Goal: Task Accomplishment & Management: Complete application form

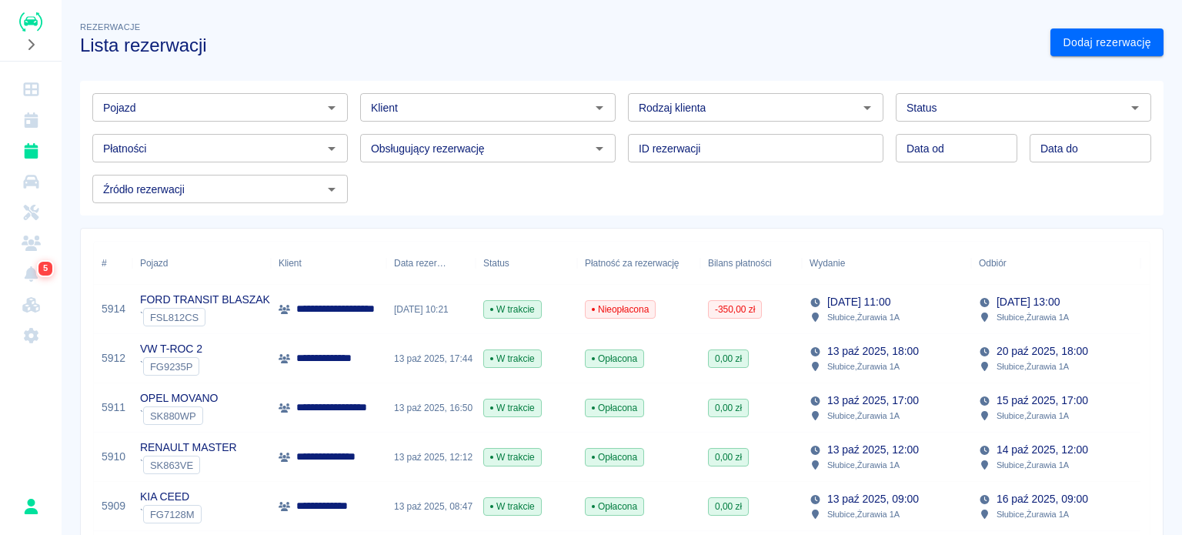
click at [1069, 52] on link "Dodaj rezerwację" at bounding box center [1106, 42] width 113 height 28
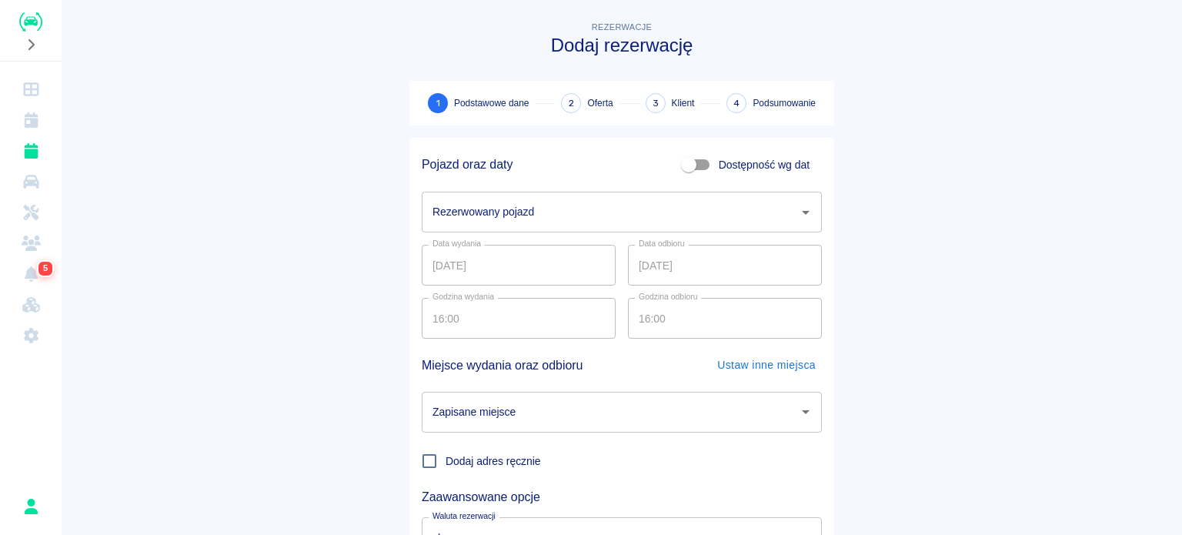
click at [554, 208] on input "Rezerwowany pojazd" at bounding box center [610, 211] width 363 height 27
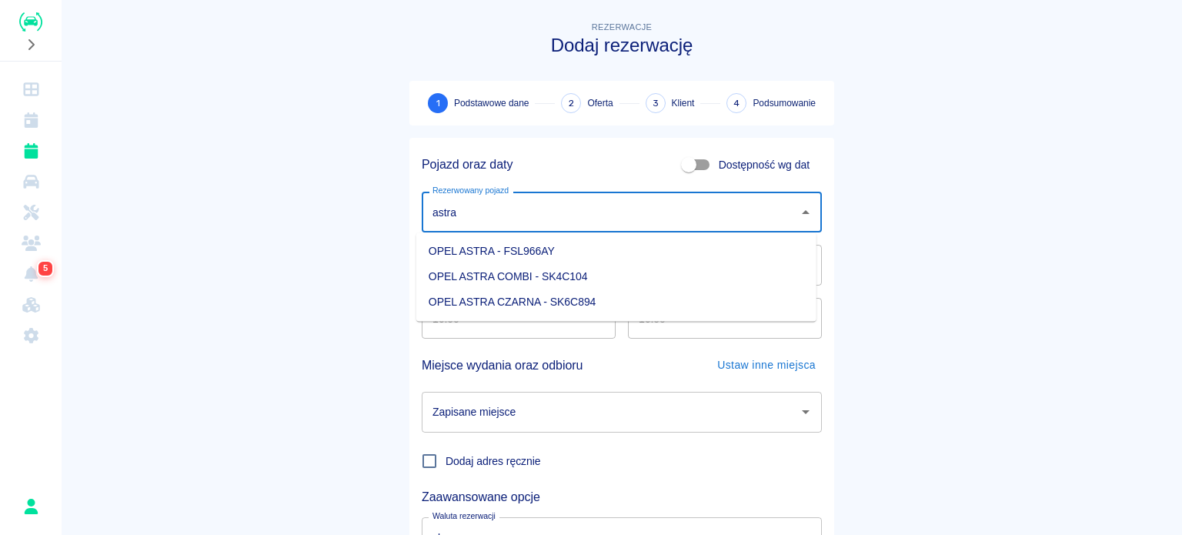
click at [572, 269] on li "OPEL ASTRA COMBI - SK4C104" at bounding box center [616, 276] width 400 height 25
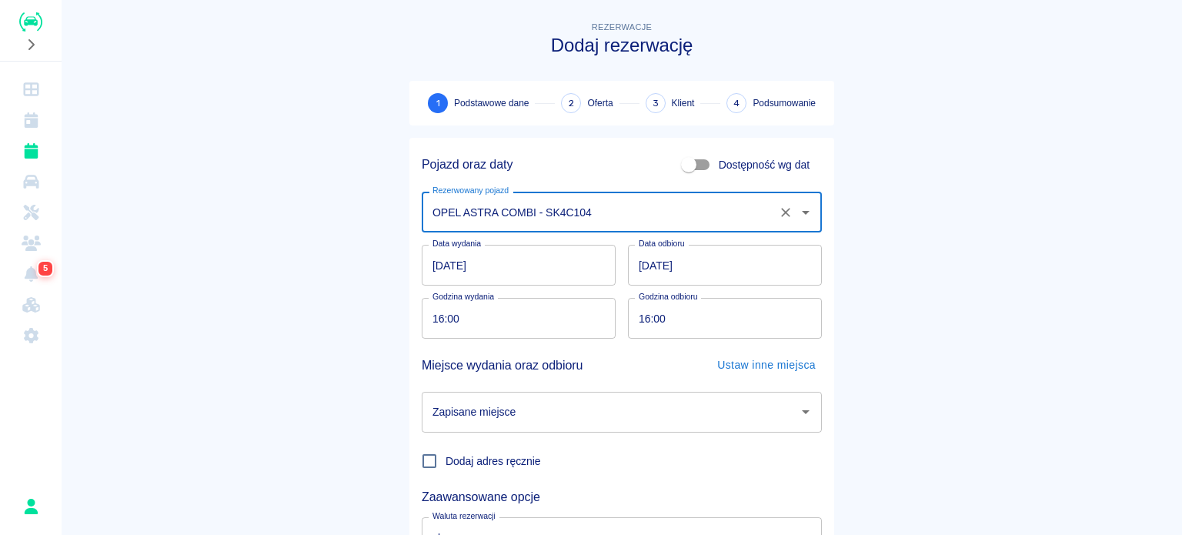
type input "OPEL ASTRA COMBI - SK4C104"
click at [564, 416] on input "Zapisane miejsce" at bounding box center [610, 411] width 363 height 27
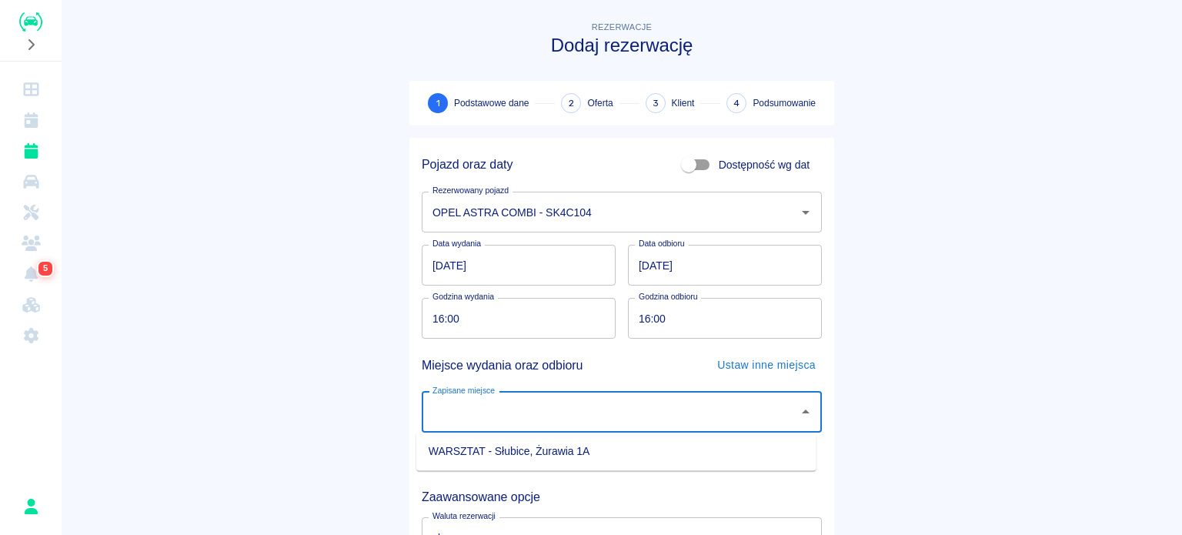
click at [564, 445] on li "WARSZTAT - Słubice, Żurawia 1A" at bounding box center [616, 451] width 400 height 25
type input "WARSZTAT - Słubice, Żurawia 1A"
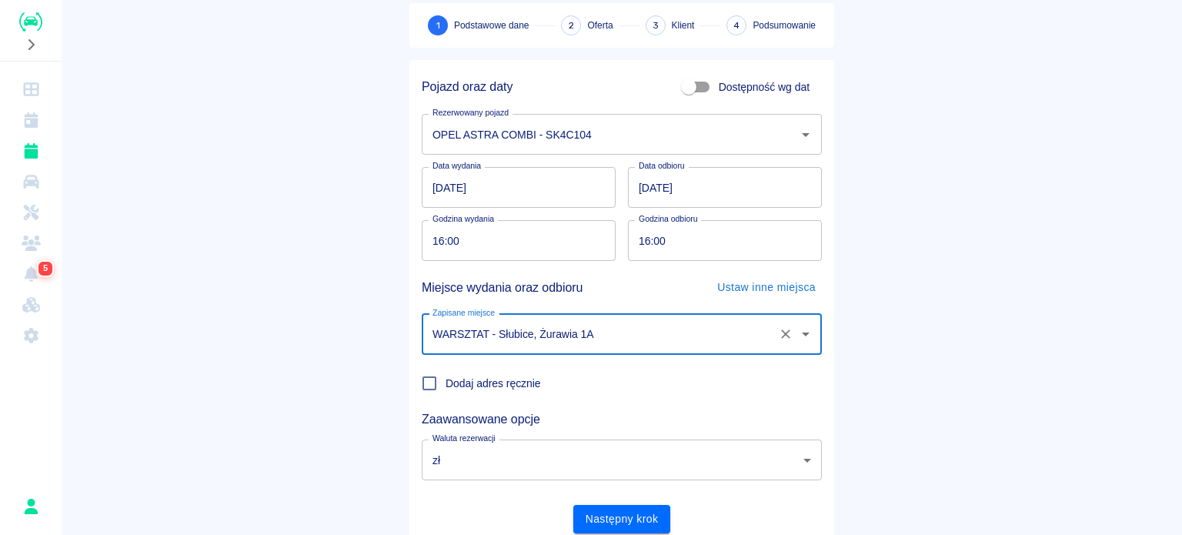
scroll to position [132, 0]
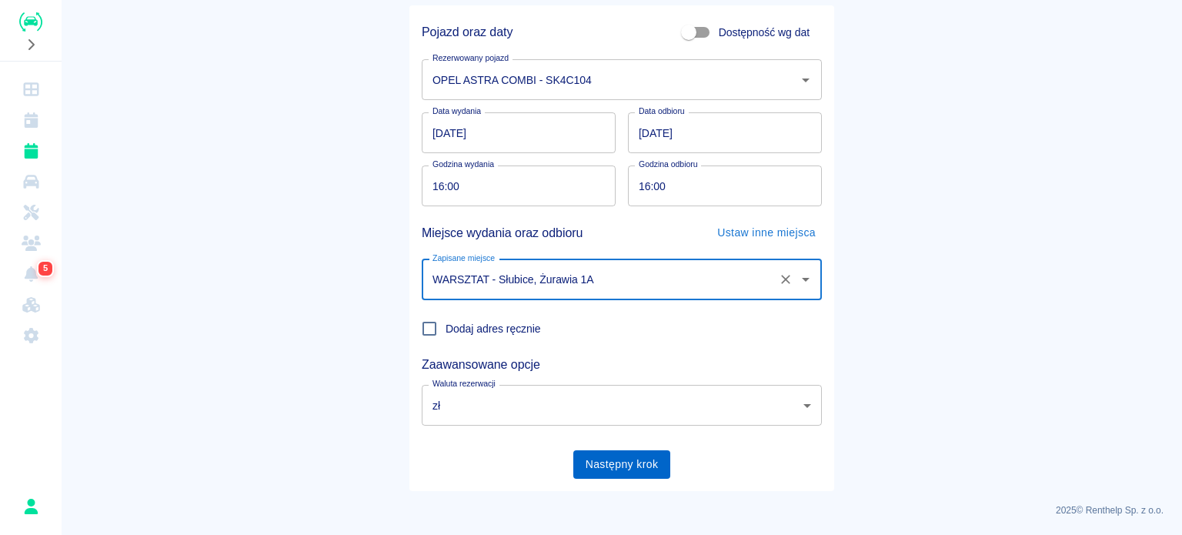
click at [640, 476] on button "Następny krok" at bounding box center [622, 464] width 98 height 28
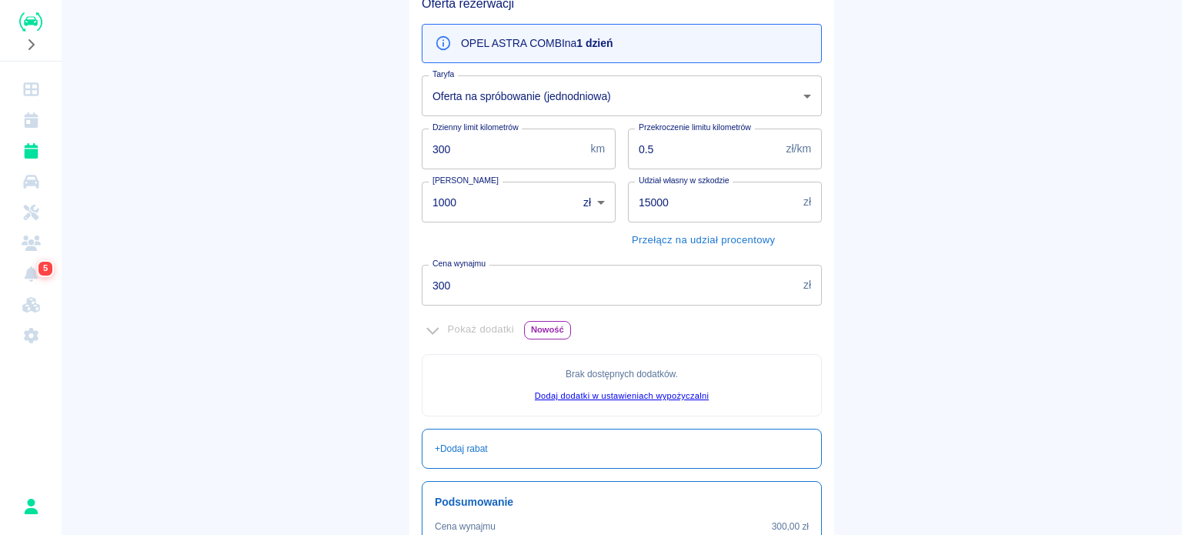
scroll to position [352, 0]
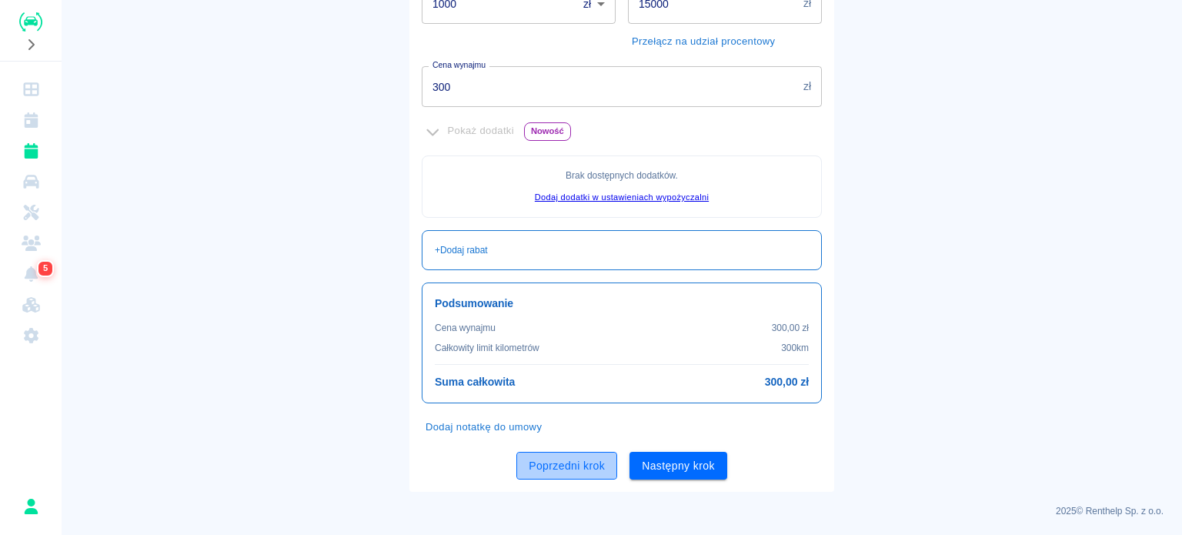
click at [584, 467] on button "Poprzedni krok" at bounding box center [566, 466] width 101 height 28
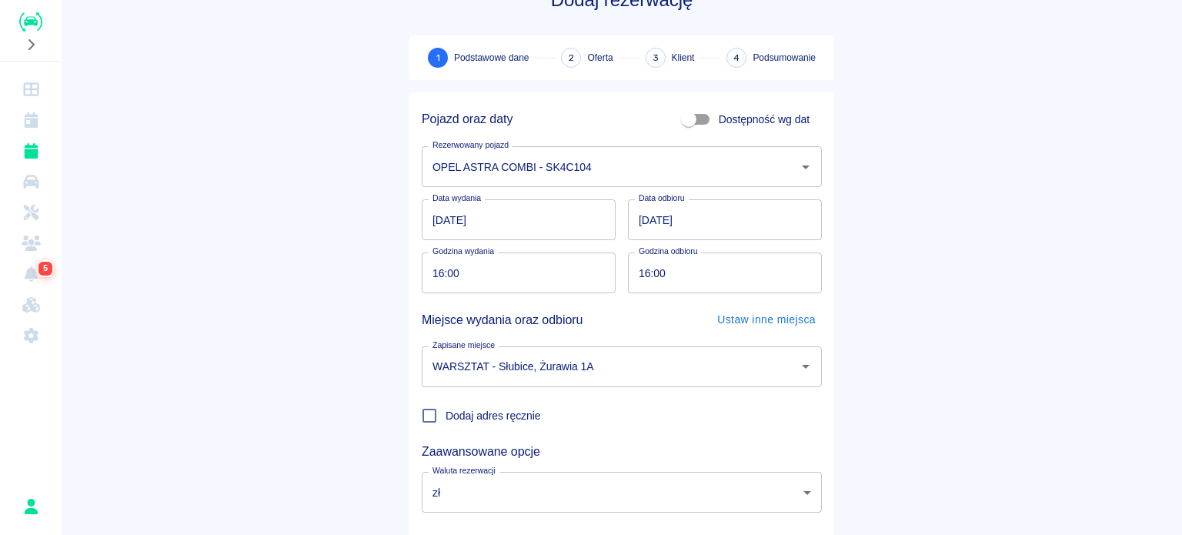
scroll to position [0, 0]
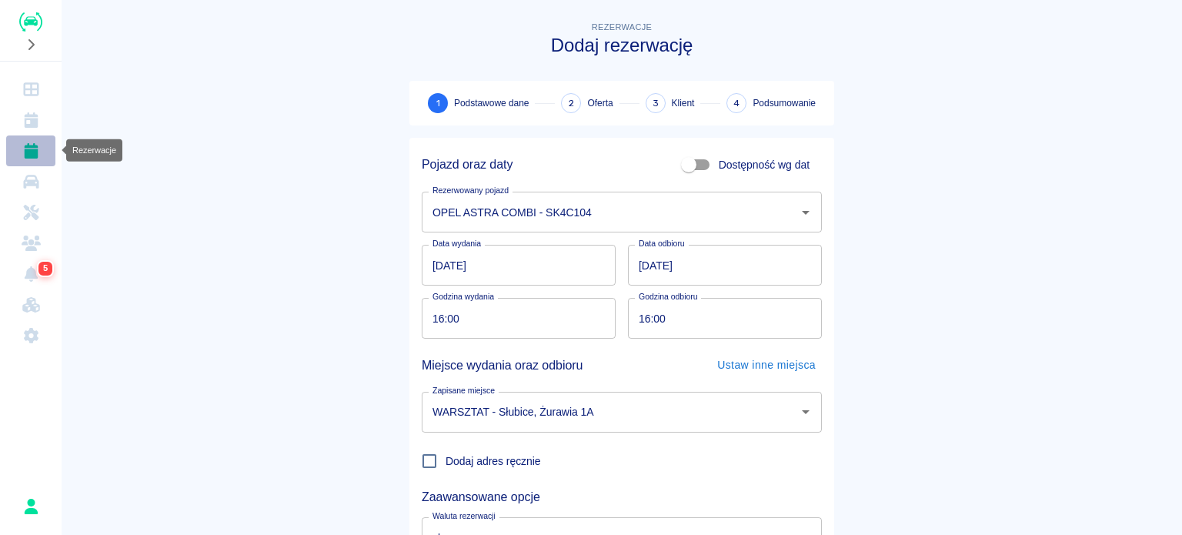
click at [47, 140] on link "Rezerwacje" at bounding box center [30, 150] width 49 height 31
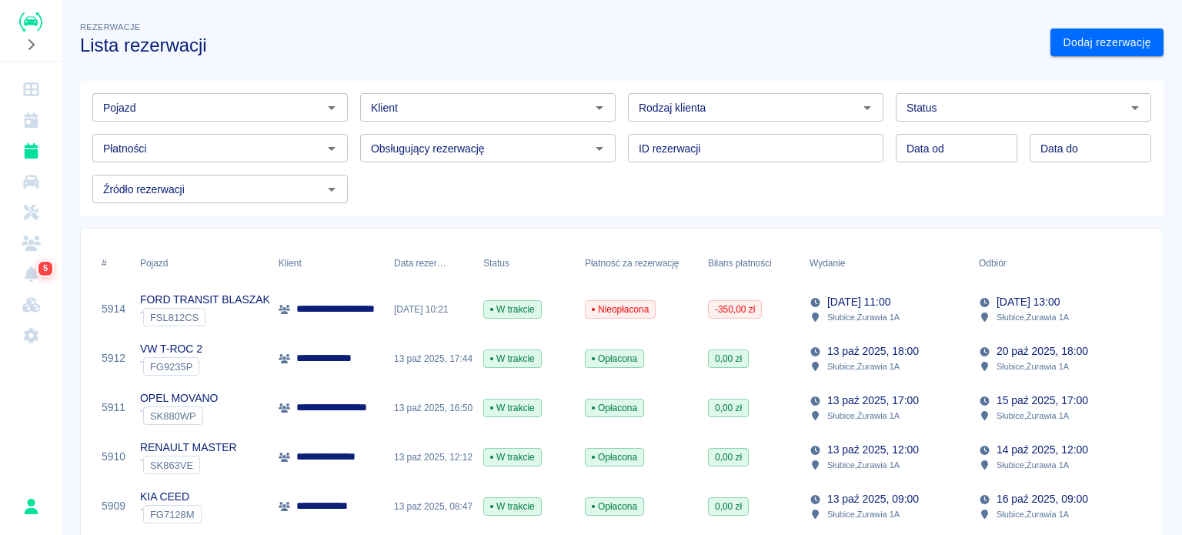
click at [437, 108] on input "Klient" at bounding box center [475, 107] width 221 height 19
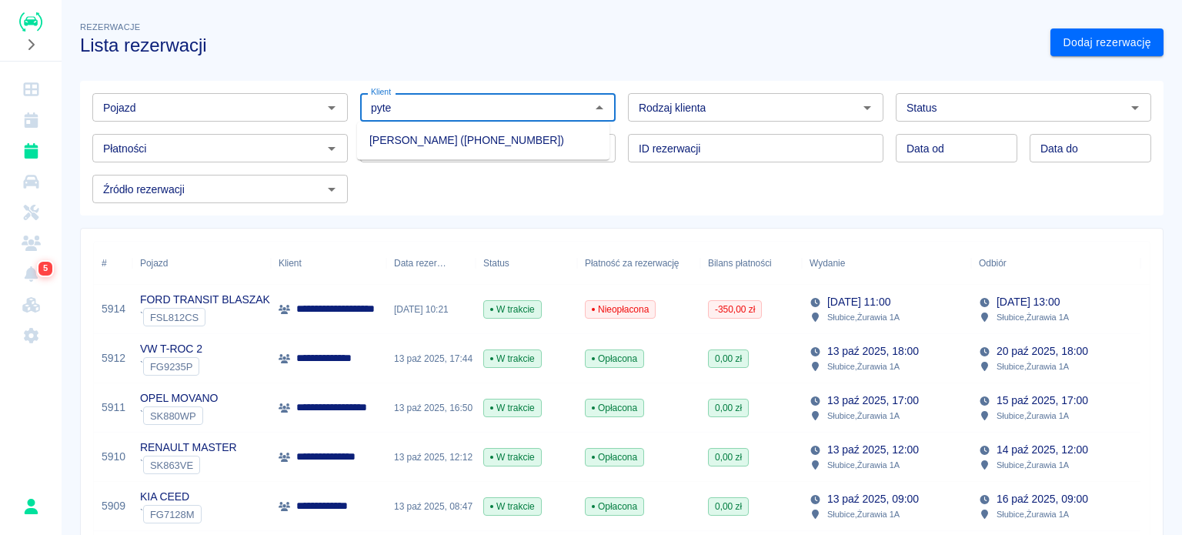
click at [438, 149] on li "[PERSON_NAME] ([PHONE_NUMBER])" at bounding box center [483, 140] width 252 height 25
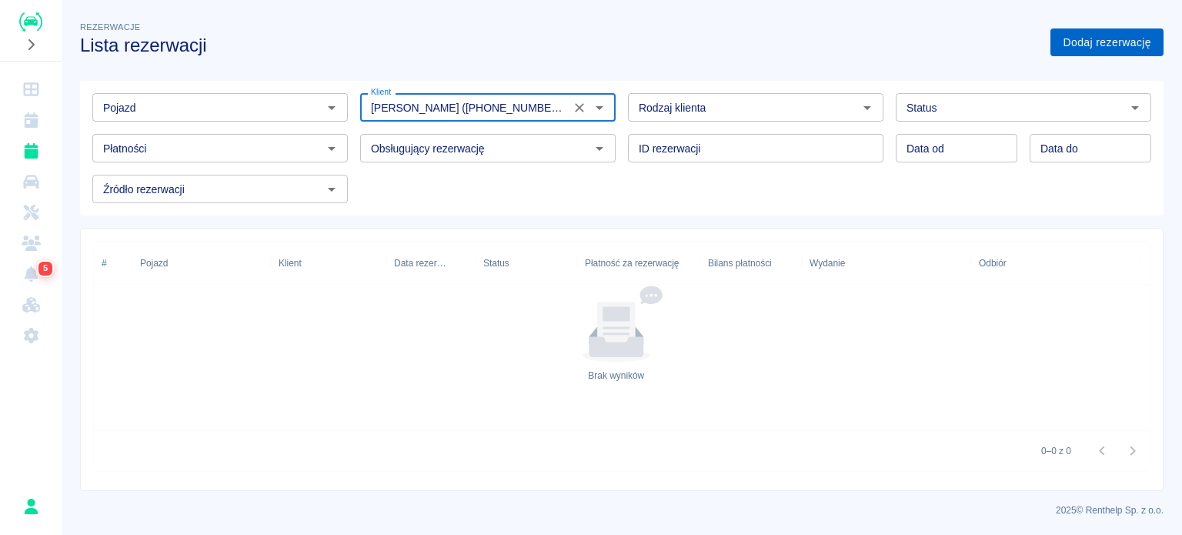
type input "[PERSON_NAME] ([PHONE_NUMBER])"
click at [1062, 38] on link "Dodaj rezerwację" at bounding box center [1106, 42] width 113 height 28
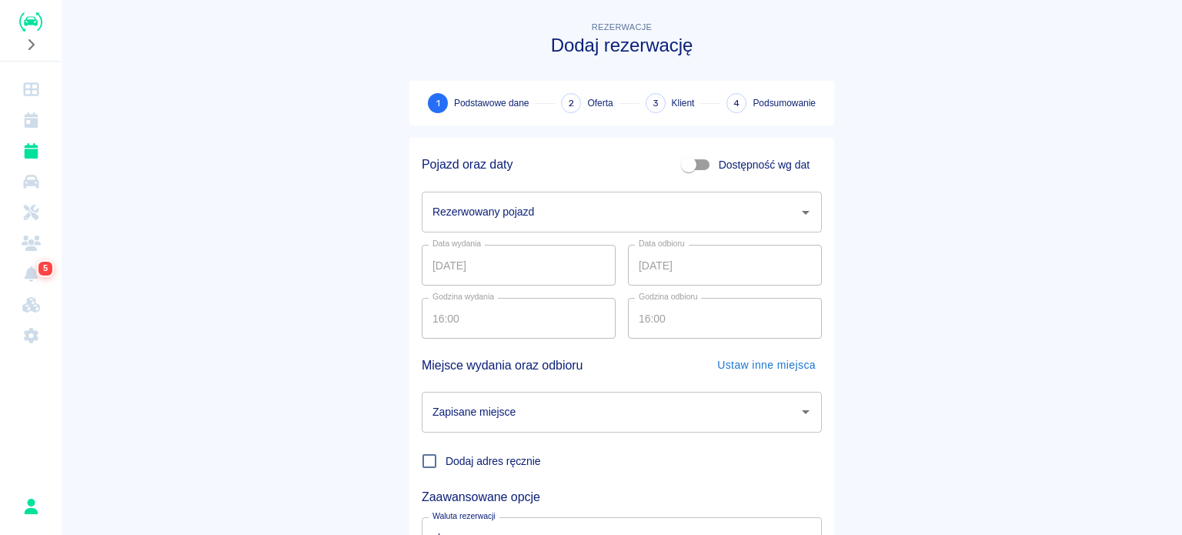
click at [505, 217] on div "Rezerwowany pojazd Rezerwowany pojazd" at bounding box center [622, 212] width 400 height 41
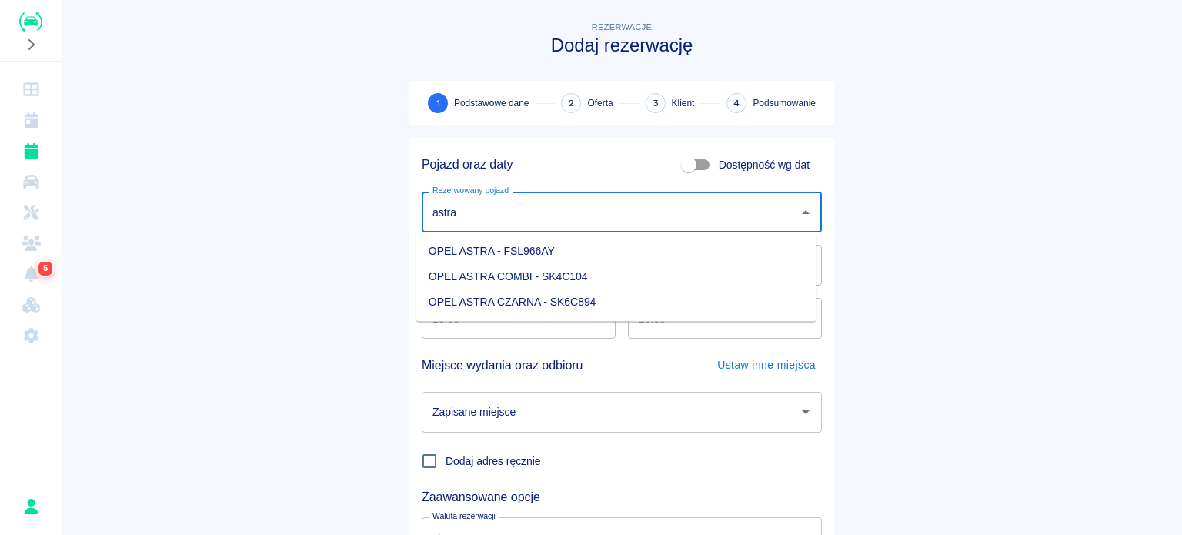
click at [514, 277] on li "OPEL ASTRA COMBI - SK4C104" at bounding box center [616, 276] width 400 height 25
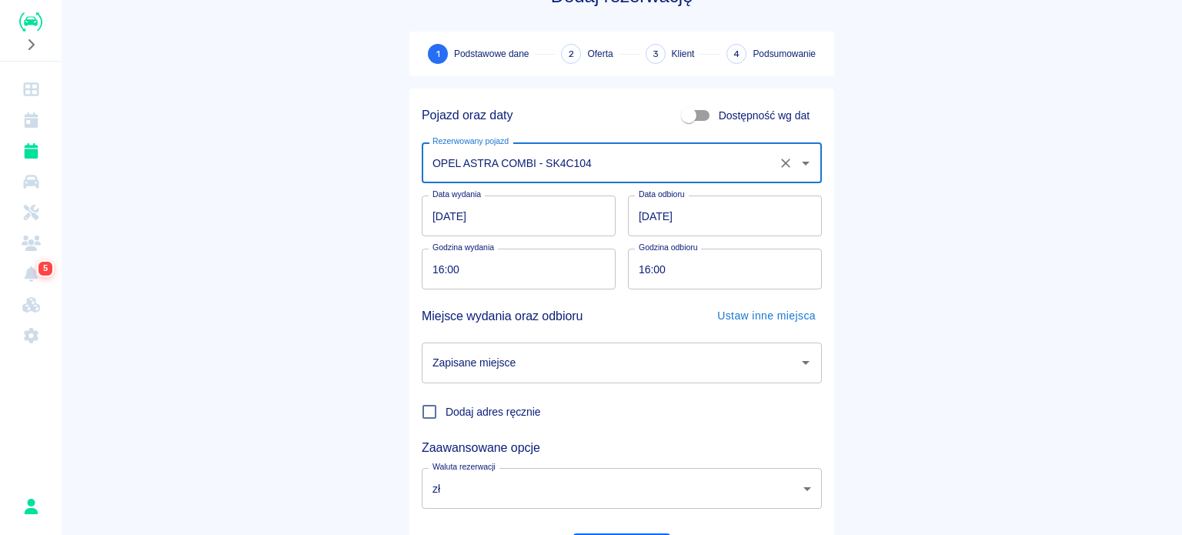
scroll to position [77, 0]
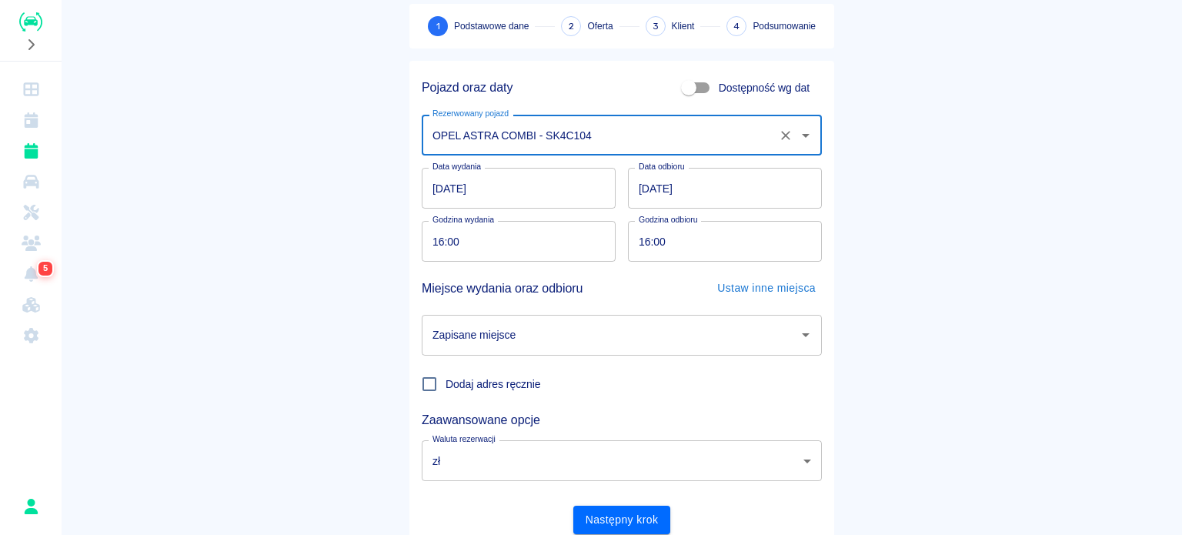
click at [496, 348] on div "Zapisane miejsce" at bounding box center [622, 335] width 400 height 41
type input "OPEL ASTRA COMBI - SK4C104"
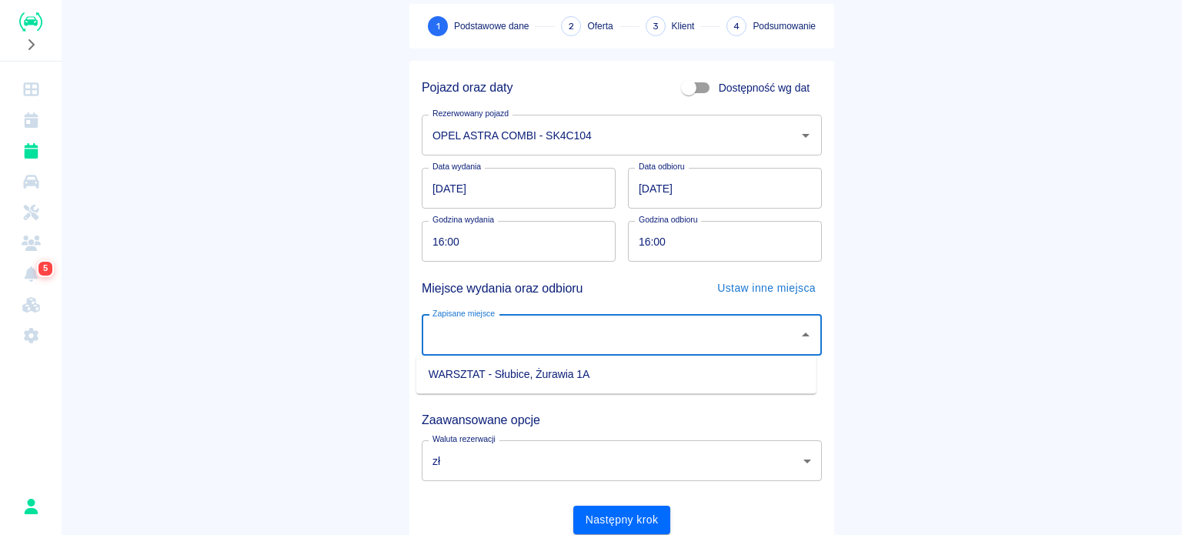
click at [514, 381] on li "WARSZTAT - Słubice, Żurawia 1A" at bounding box center [616, 374] width 400 height 25
type input "WARSZTAT - Słubice, Żurawia 1A"
click at [445, 242] on input "16:00" at bounding box center [513, 241] width 183 height 41
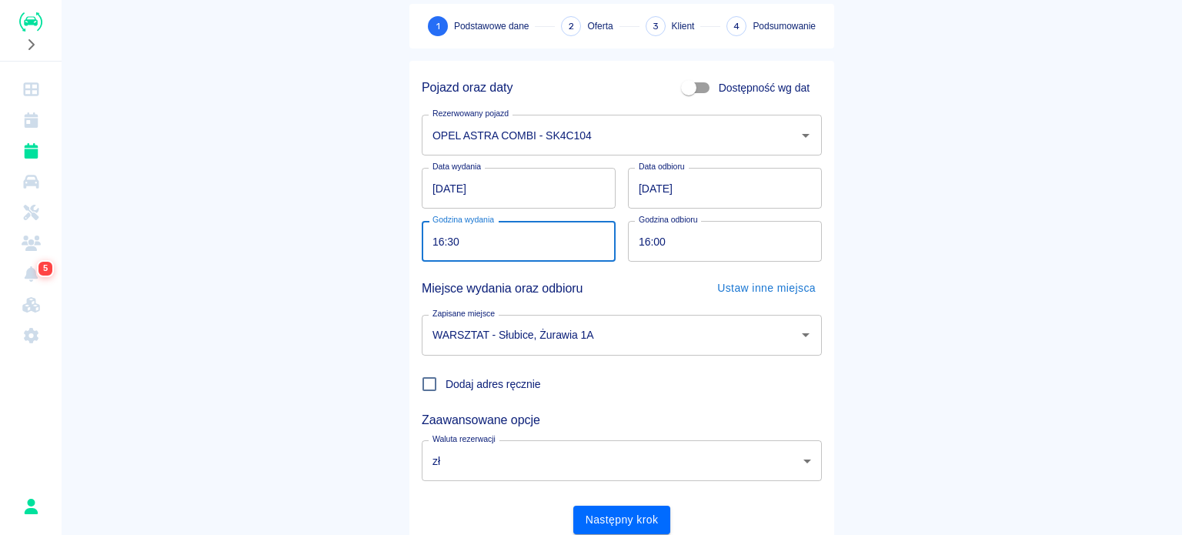
type input "16:30"
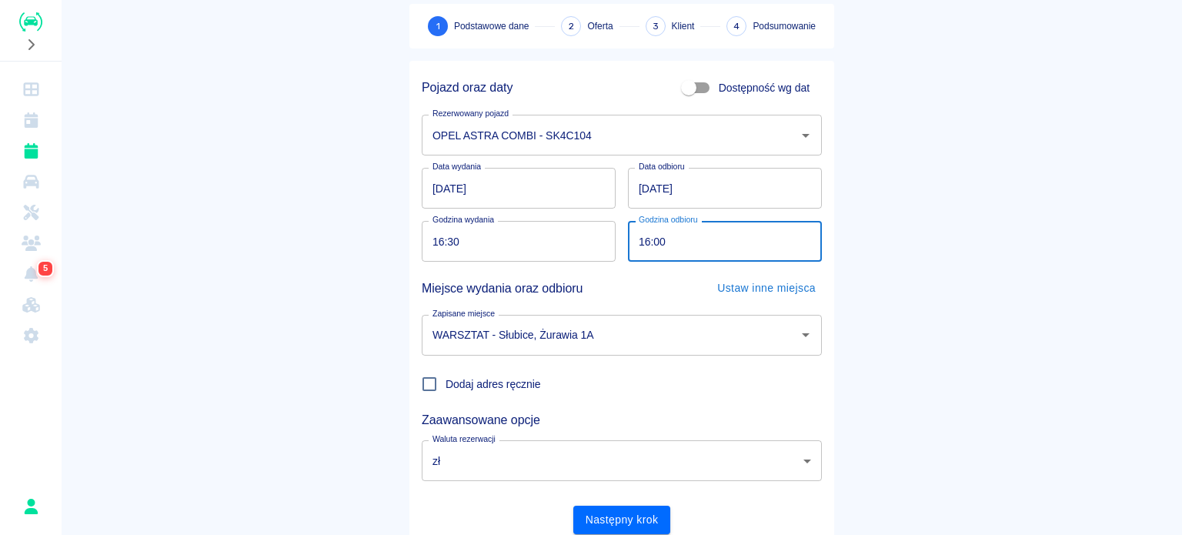
click at [658, 235] on input "16:00" at bounding box center [719, 241] width 183 height 41
click at [628, 236] on input "03:mm" at bounding box center [719, 241] width 183 height 41
click at [633, 235] on input "03:mm" at bounding box center [719, 241] width 183 height 41
type input "16:30"
click at [595, 519] on button "Następny krok" at bounding box center [622, 519] width 98 height 28
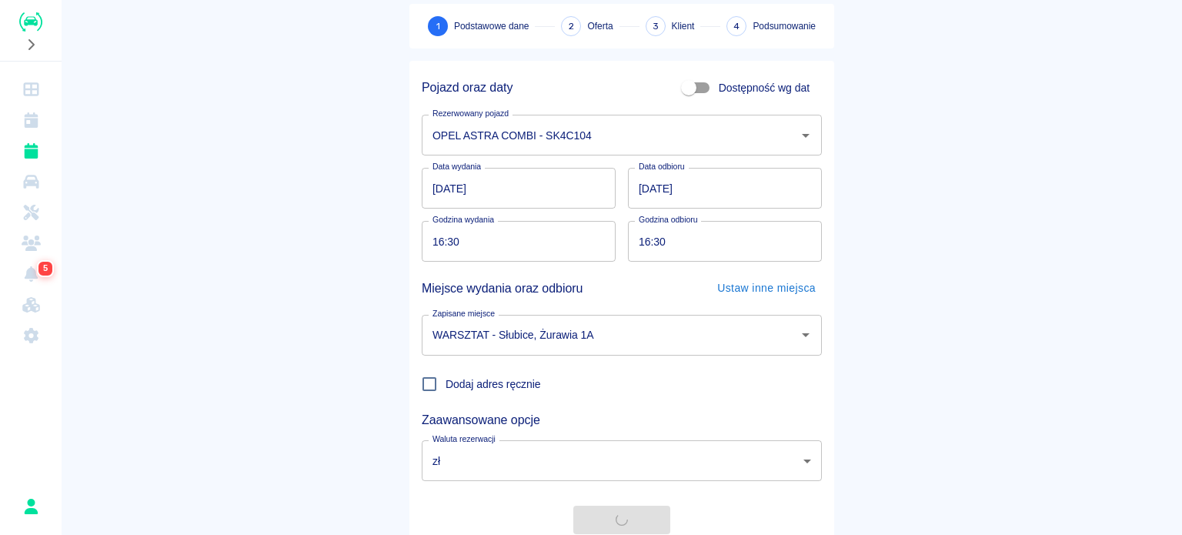
scroll to position [0, 0]
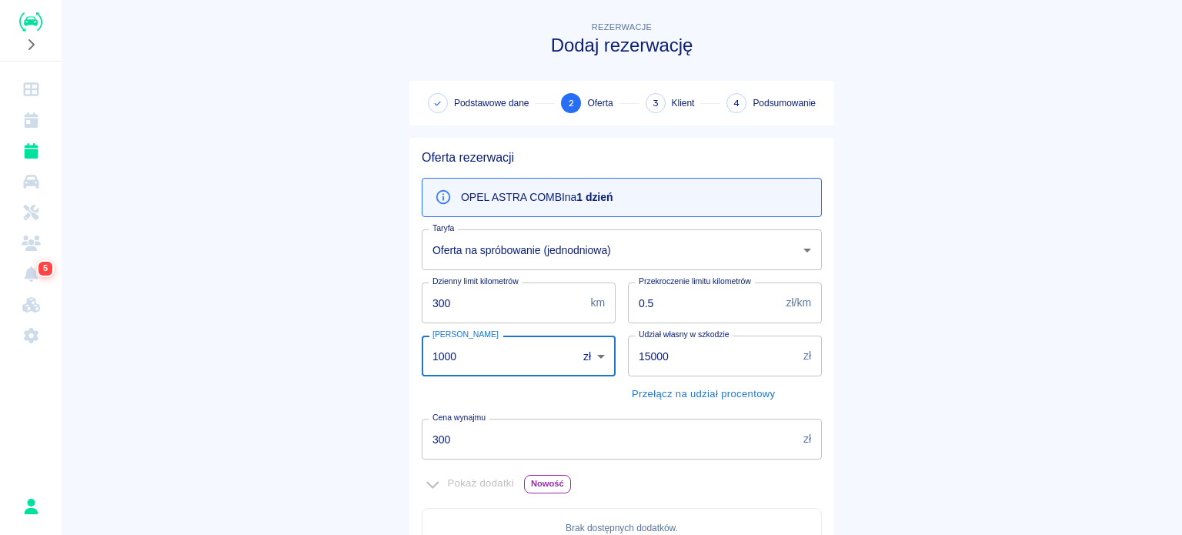
drag, startPoint x: 492, startPoint y: 350, endPoint x: 242, endPoint y: 372, distance: 250.9
click at [243, 372] on main "Rezerwacje Dodaj rezerwację Podstawowe dane 2 Oferta 3 Klient 4 Podsumowanie Of…" at bounding box center [622, 430] width 1120 height 825
click at [282, 305] on main "Rezerwacje Dodaj rezerwację Podstawowe dane 2 Oferta 3 Klient 4 Podsumowanie Of…" at bounding box center [622, 430] width 1120 height 825
click at [440, 338] on div "[PERSON_NAME] zł PLN ​ [PERSON_NAME] To pole jest wymagane" at bounding box center [519, 361] width 194 height 53
type input "0"
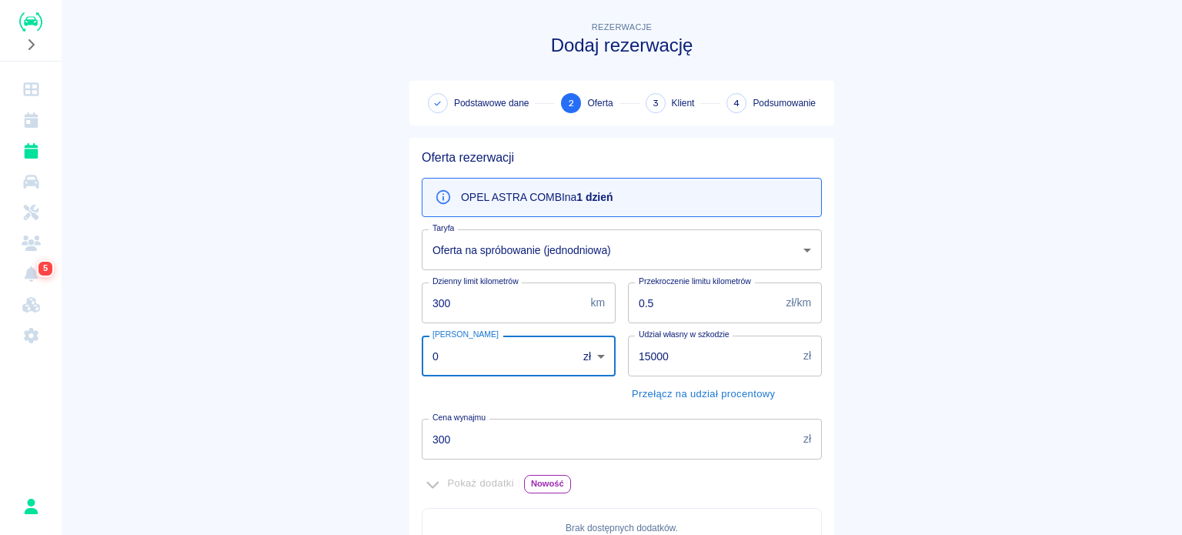
click at [217, 287] on main "Rezerwacje Dodaj rezerwację Podstawowe dane 2 Oferta 3 Klient 4 Podsumowanie Of…" at bounding box center [622, 430] width 1120 height 825
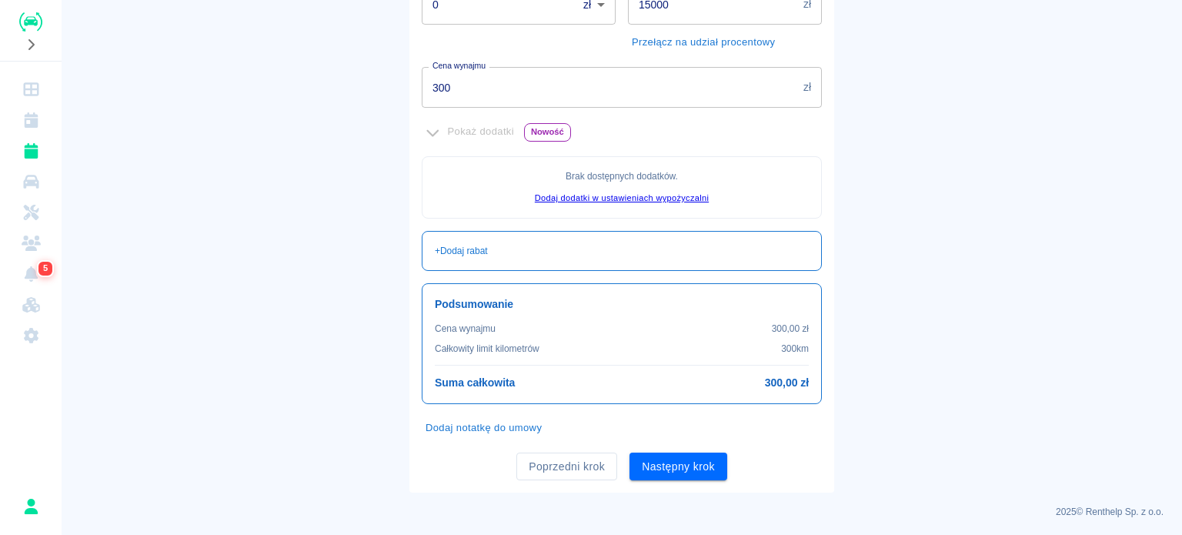
scroll to position [352, 0]
click at [669, 455] on button "Następny krok" at bounding box center [678, 466] width 98 height 28
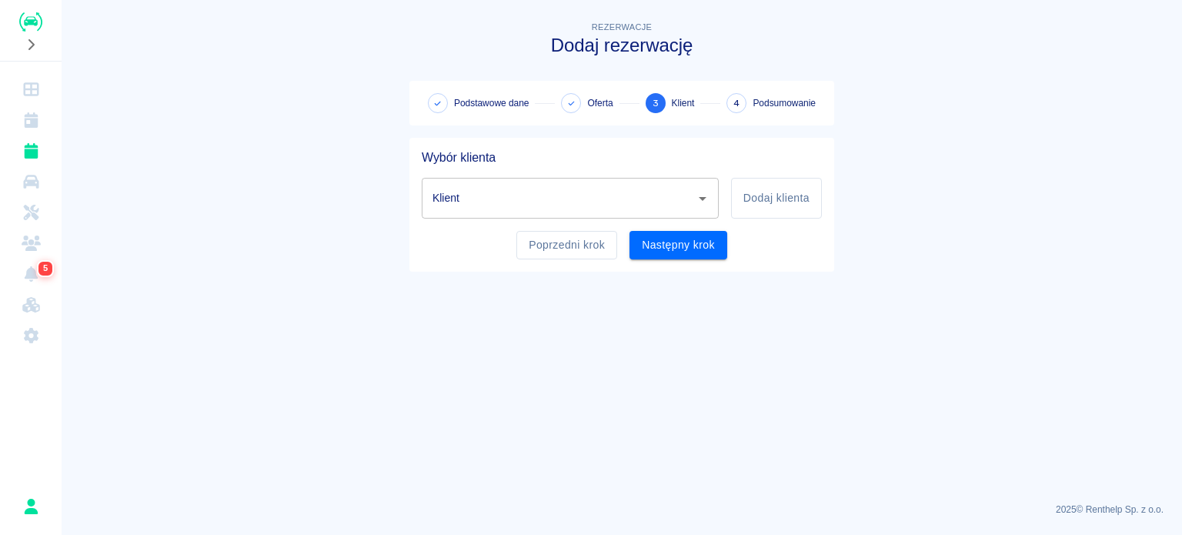
click at [472, 194] on input "Klient" at bounding box center [559, 198] width 260 height 27
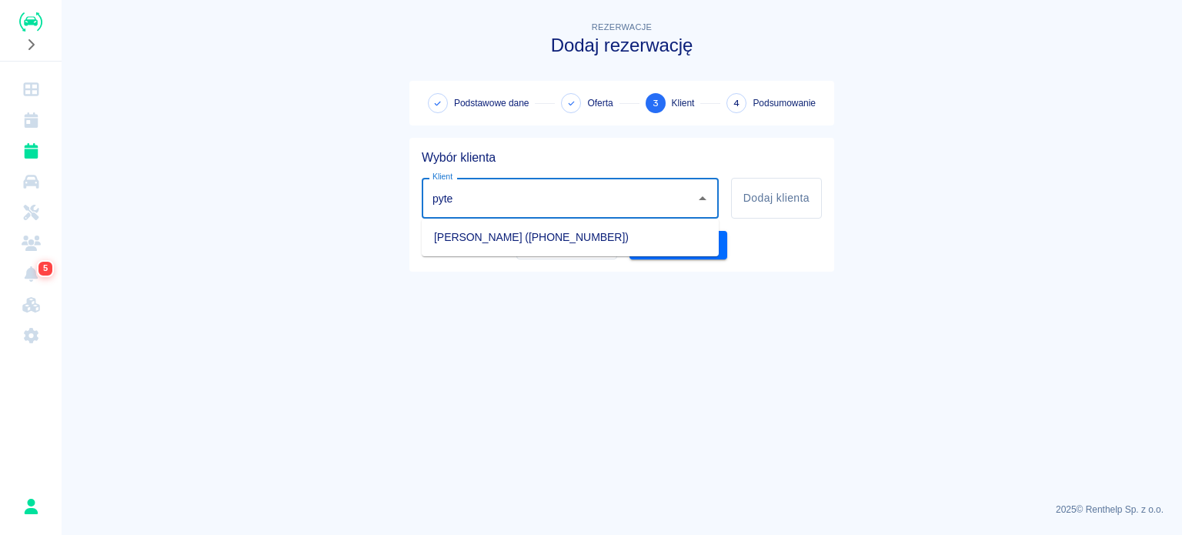
click at [469, 252] on ul "[PERSON_NAME] ([PHONE_NUMBER])" at bounding box center [570, 237] width 297 height 38
click at [513, 245] on li "[PERSON_NAME] ([PHONE_NUMBER])" at bounding box center [570, 237] width 297 height 25
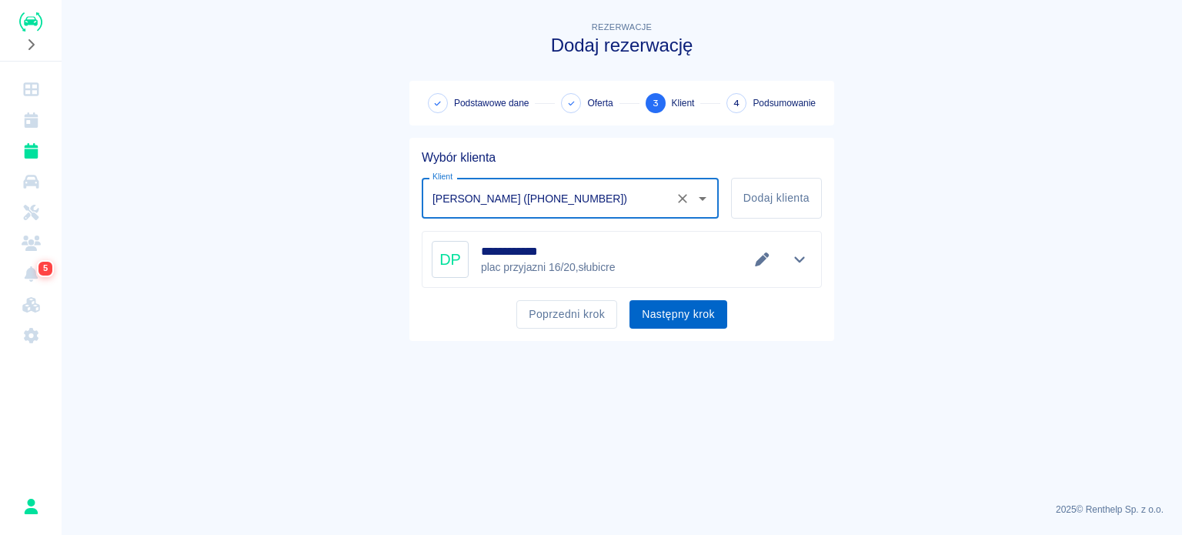
type input "[PERSON_NAME] ([PHONE_NUMBER])"
click at [656, 309] on button "Następny krok" at bounding box center [678, 314] width 98 height 28
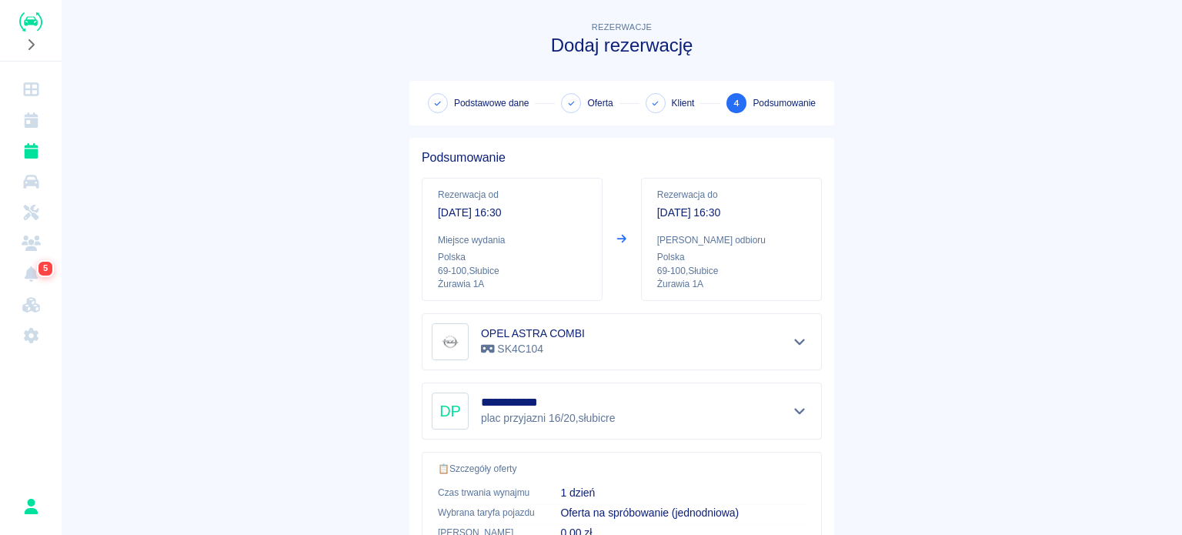
scroll to position [292, 0]
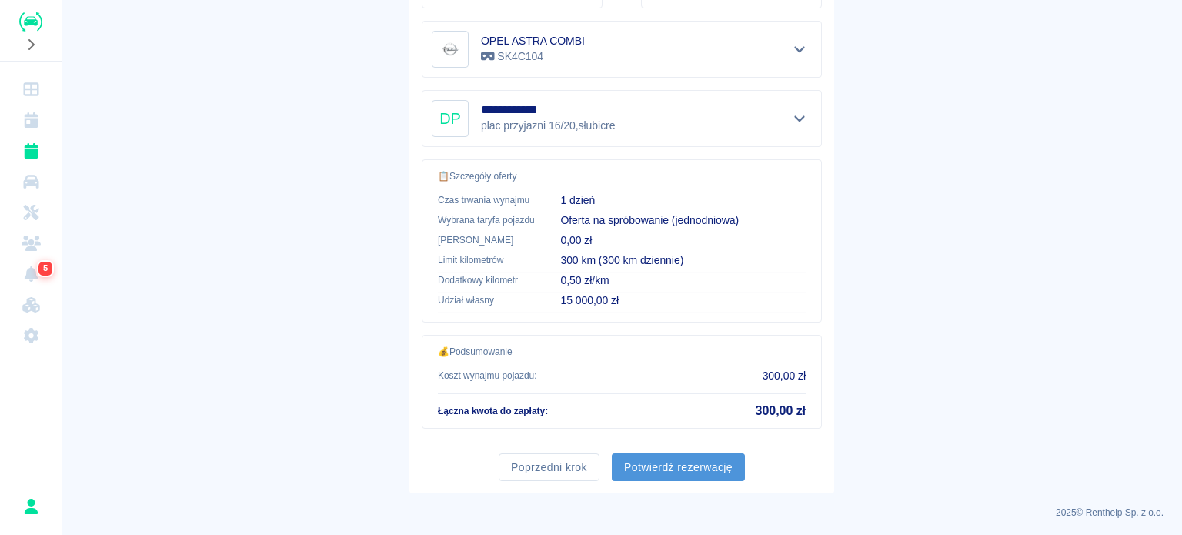
click at [659, 461] on button "Potwierdź rezerwację" at bounding box center [678, 467] width 133 height 28
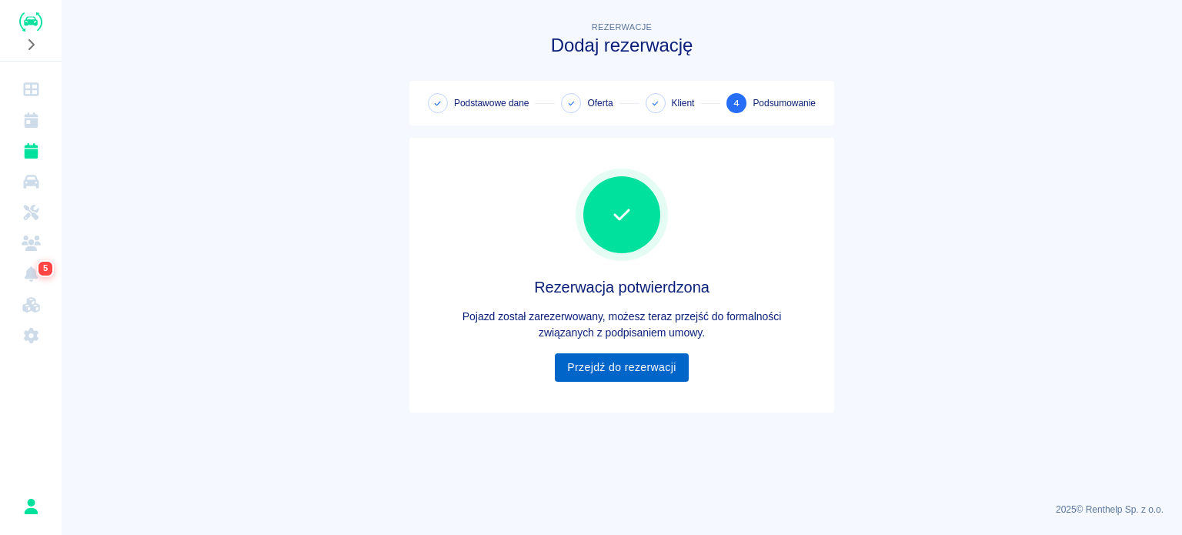
click at [667, 374] on link "Przejdź do rezerwacji" at bounding box center [621, 367] width 133 height 28
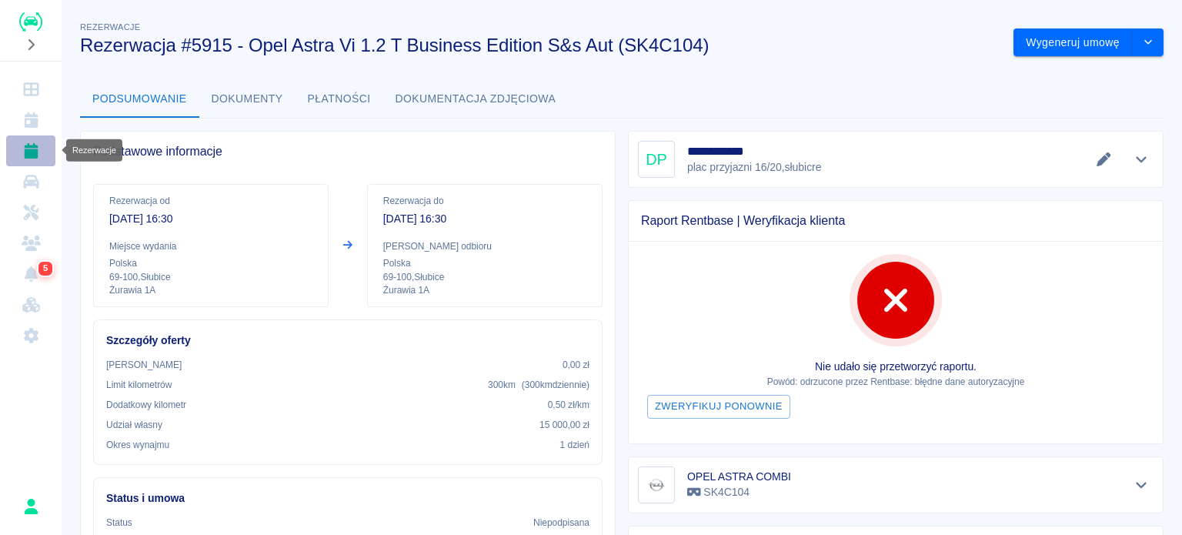
click at [40, 147] on icon "Rezerwacje" at bounding box center [31, 150] width 19 height 15
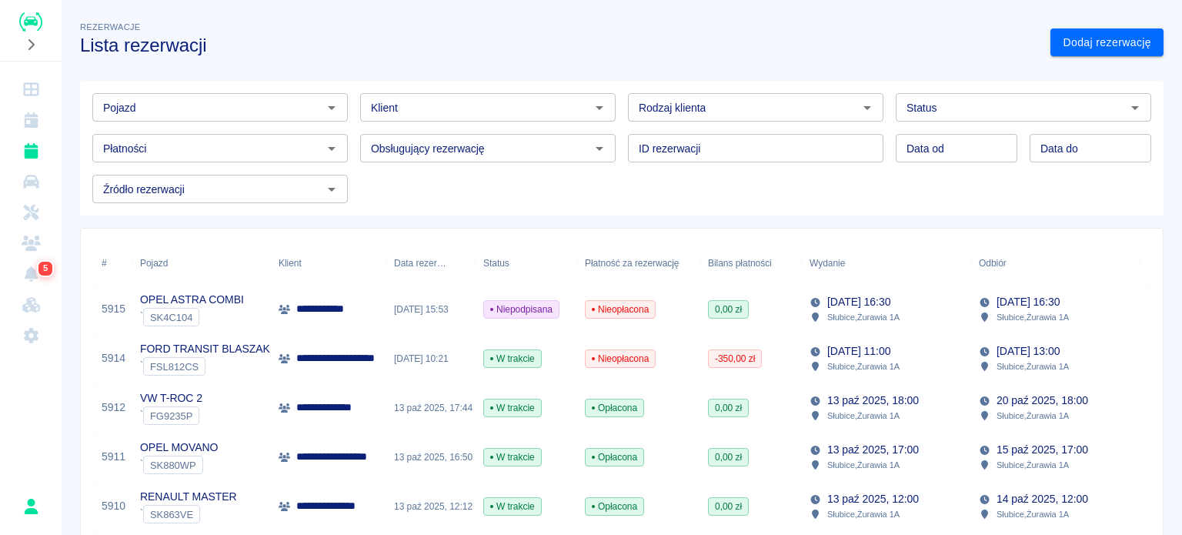
click at [235, 368] on div "` FSL812CS" at bounding box center [205, 366] width 130 height 18
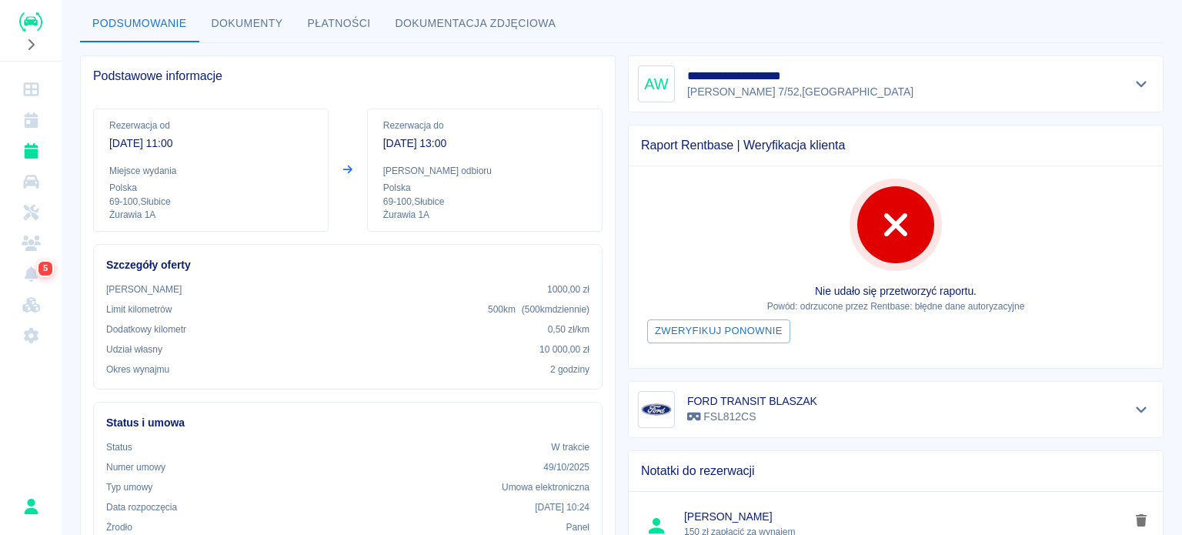
scroll to position [614, 0]
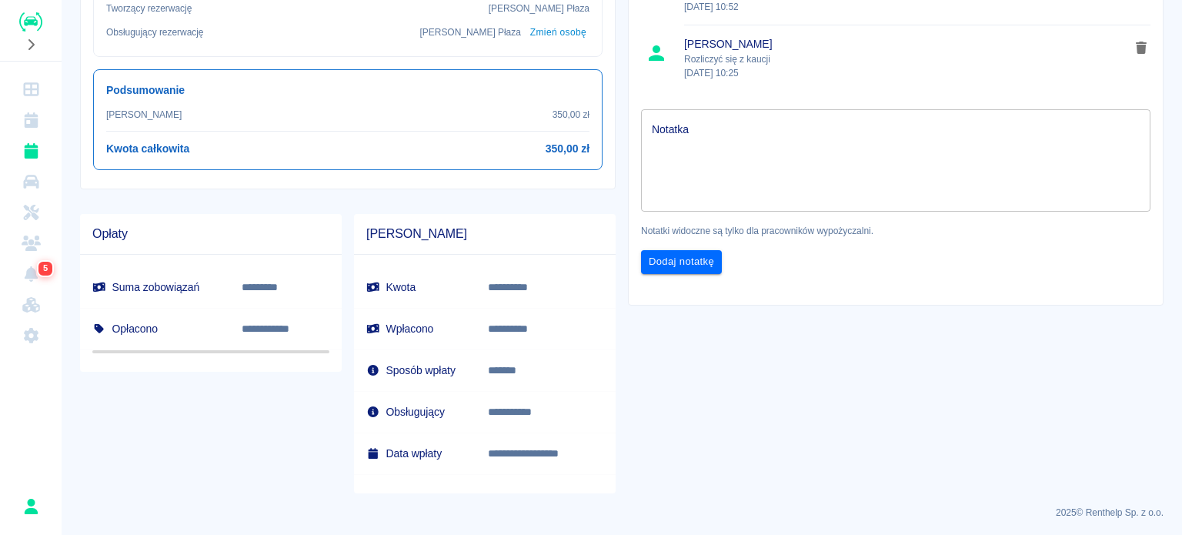
click at [792, 179] on textarea "Notatka" at bounding box center [896, 160] width 488 height 77
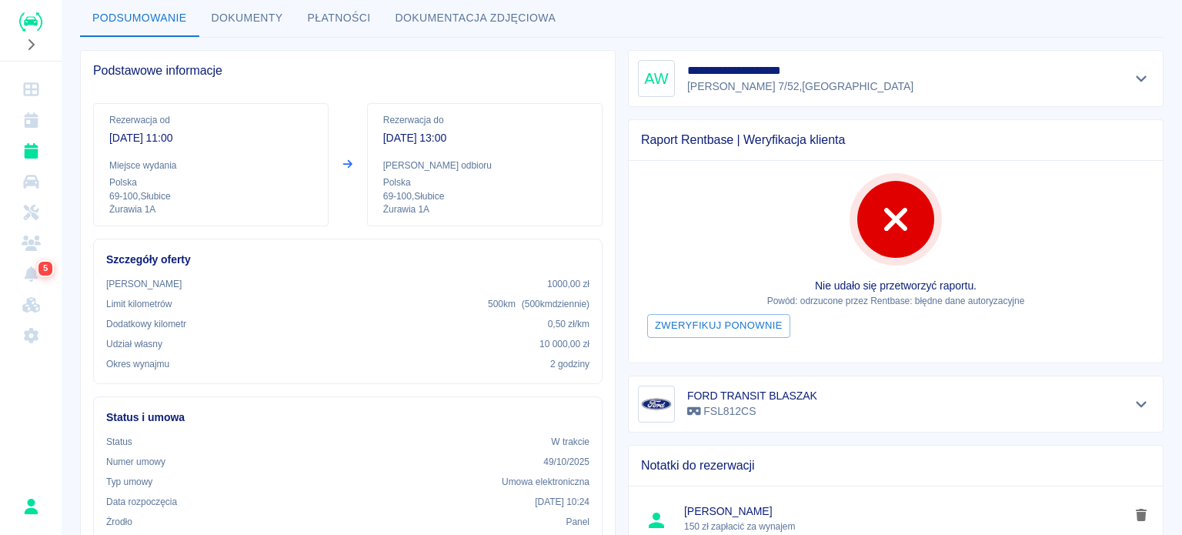
scroll to position [0, 0]
